Goal: Task Accomplishment & Management: Complete application form

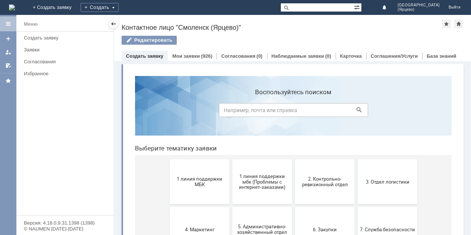
click at [198, 181] on span "1 линия поддержки МБК" at bounding box center [199, 182] width 55 height 11
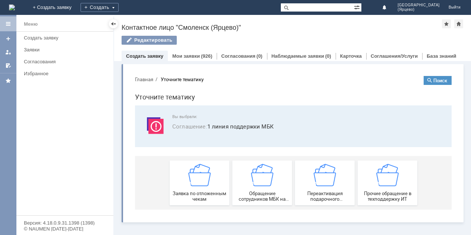
click at [198, 181] on img at bounding box center [199, 175] width 22 height 22
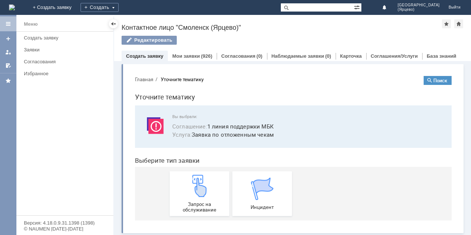
click at [198, 181] on img at bounding box center [199, 186] width 22 height 22
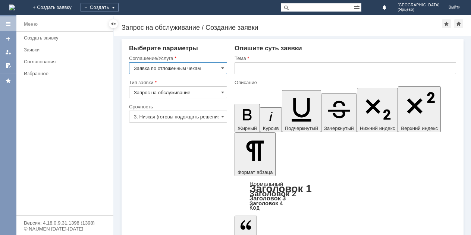
click at [207, 116] on input "3. Низкая (готовы подождать решение)" at bounding box center [178, 117] width 98 height 12
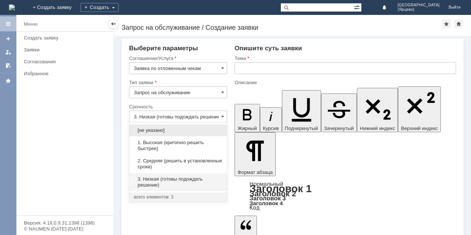
click at [190, 143] on span "1. Высокая (критично решить быстрее)" at bounding box center [178, 146] width 88 height 12
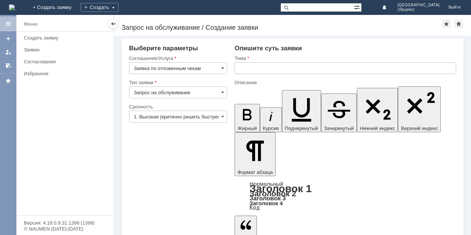
type input "1. Высокая (критично решить быстрее)"
click at [253, 71] on input "text" at bounding box center [346, 68] width 222 height 12
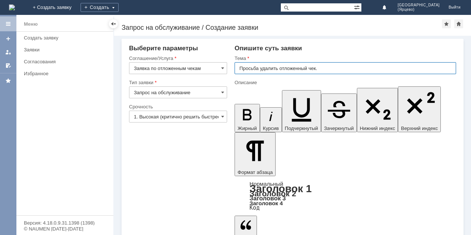
type input "Просьба удалить отложенный чек."
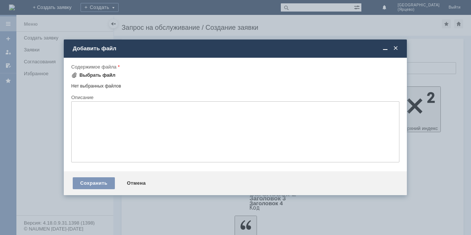
click at [110, 74] on div "Выбрать файл" at bounding box center [97, 75] width 36 height 6
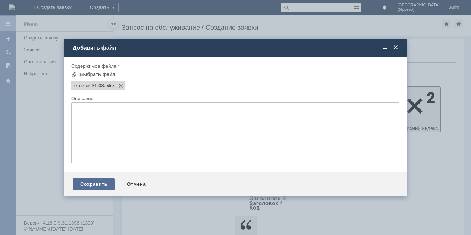
click at [94, 182] on div "Сохранить" at bounding box center [94, 185] width 42 height 12
